Goal: Transaction & Acquisition: Purchase product/service

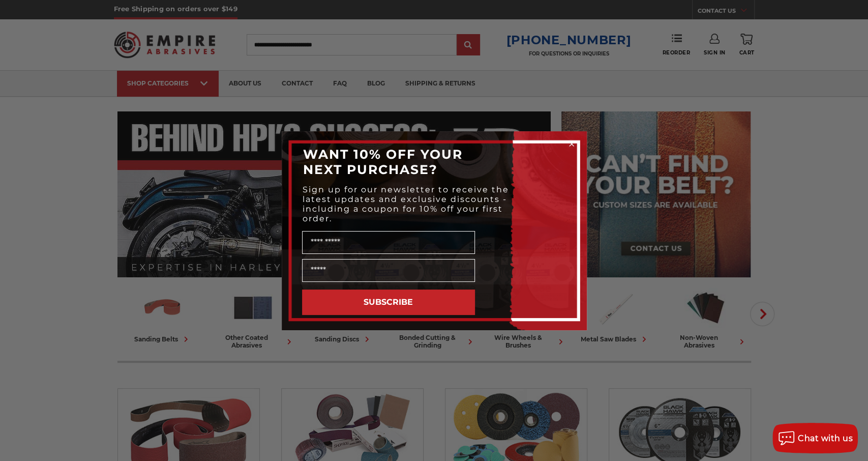
click at [572, 144] on circle "Close dialog" at bounding box center [571, 144] width 10 height 10
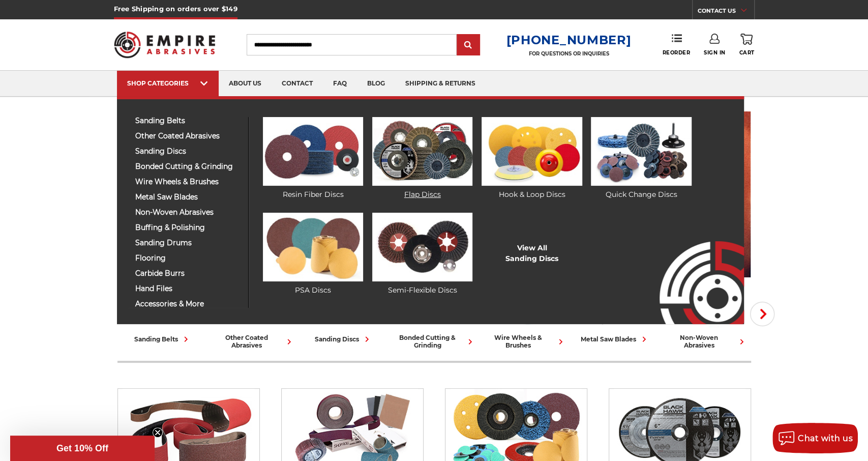
click at [408, 155] on img at bounding box center [422, 151] width 100 height 69
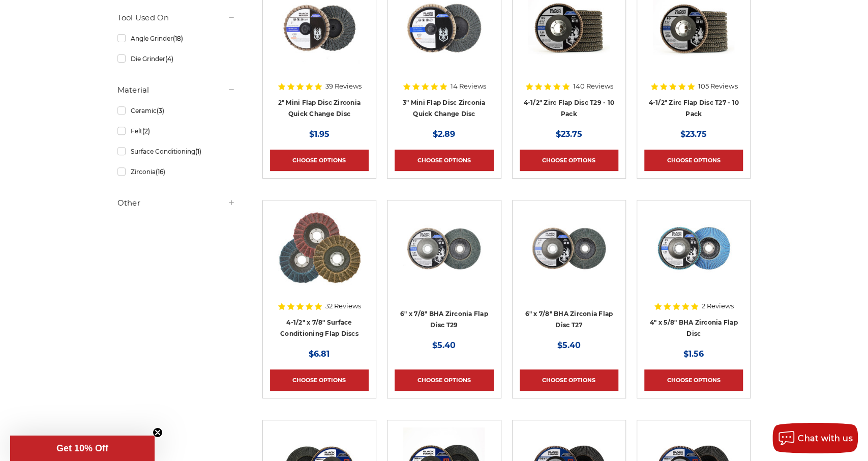
scroll to position [211, 0]
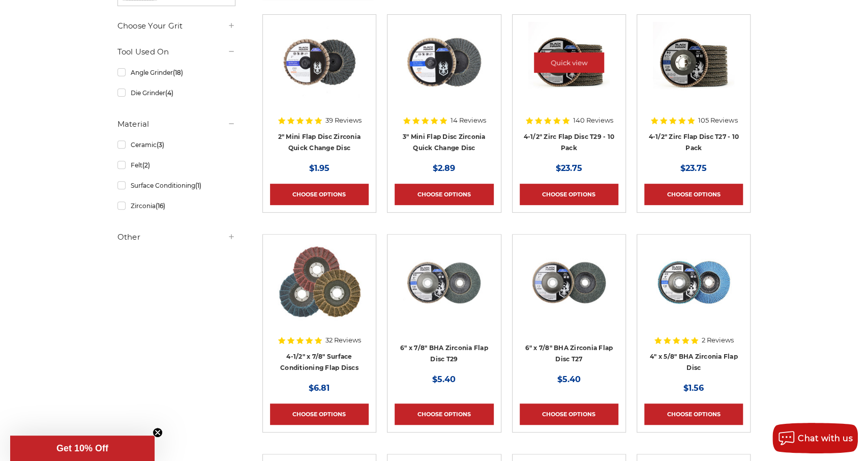
click at [571, 80] on img at bounding box center [568, 62] width 81 height 81
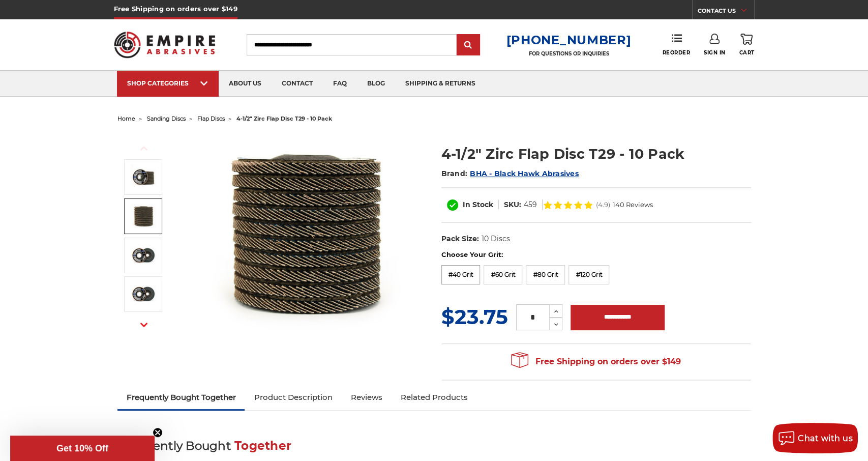
click at [468, 276] on label "#40 Grit" at bounding box center [460, 274] width 39 height 19
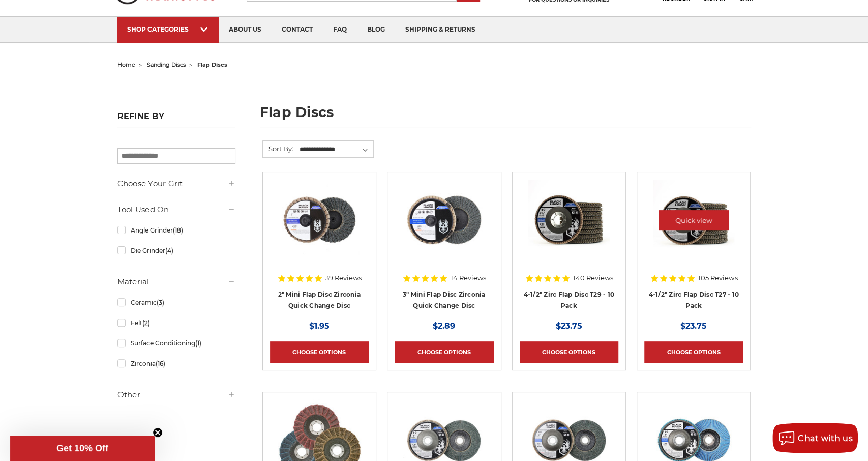
scroll to position [53, 0]
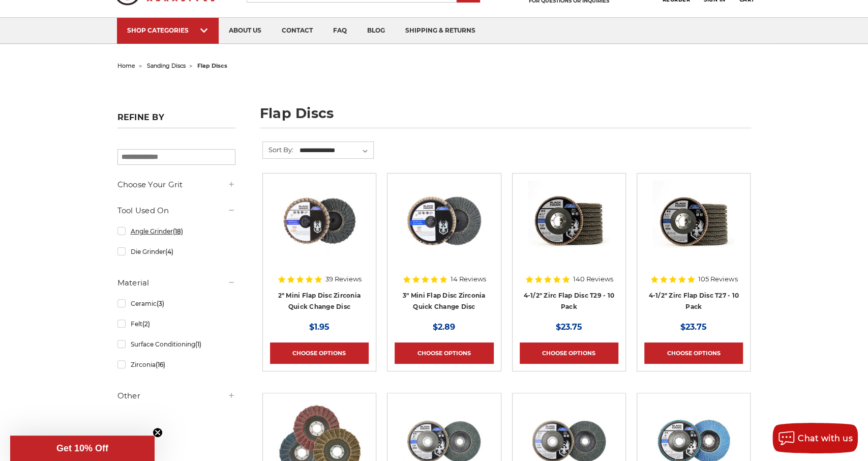
click at [121, 231] on link "Angle Grinder (18)" at bounding box center [176, 231] width 118 height 18
